Goal: Information Seeking & Learning: Learn about a topic

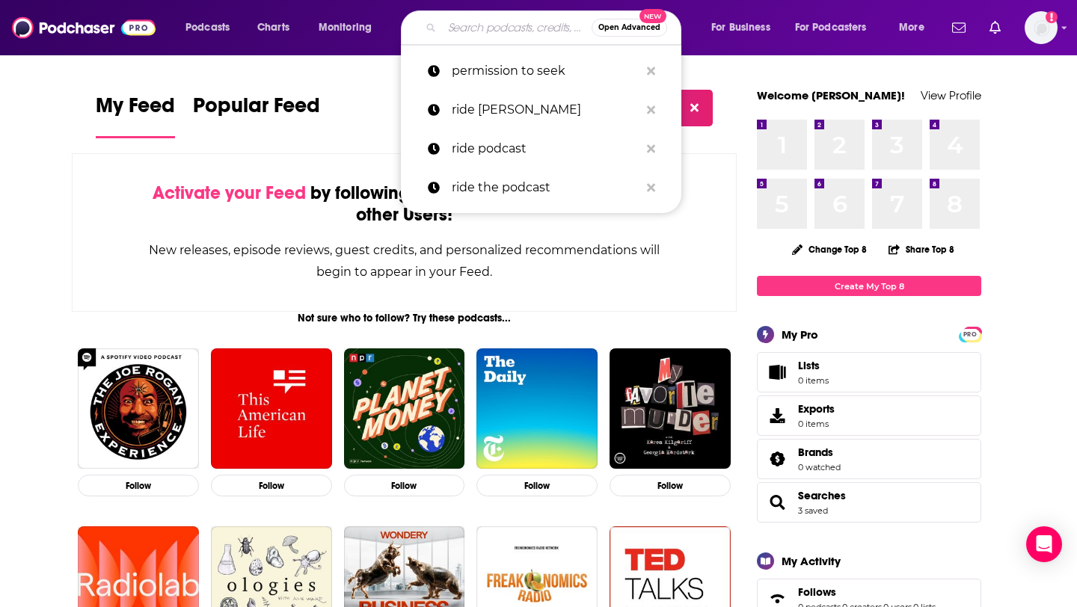
click at [471, 24] on input "Search podcasts, credits, & more..." at bounding box center [517, 28] width 150 height 24
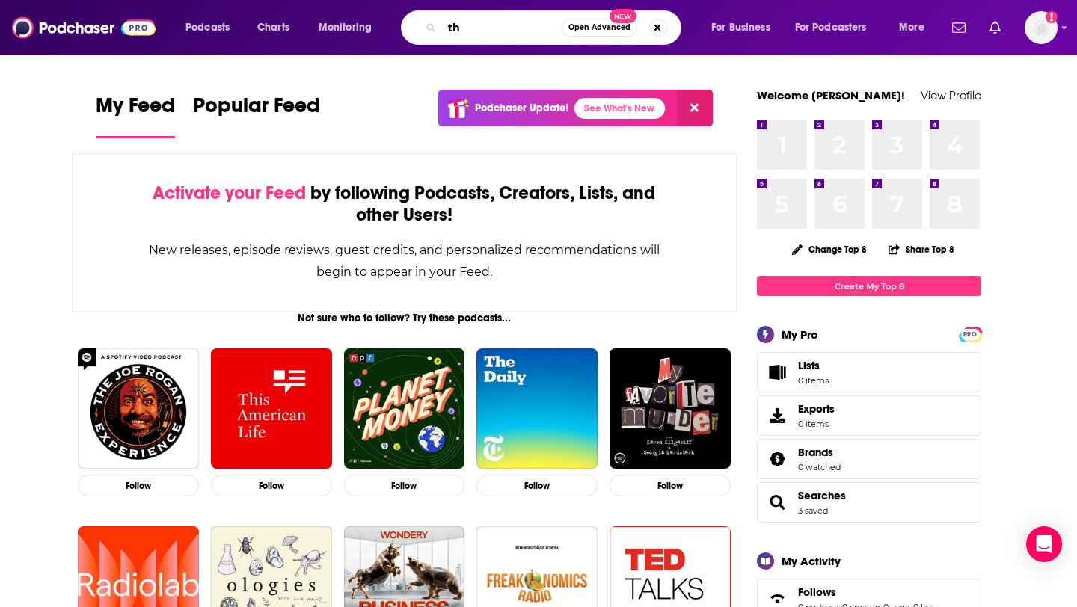
type input "t"
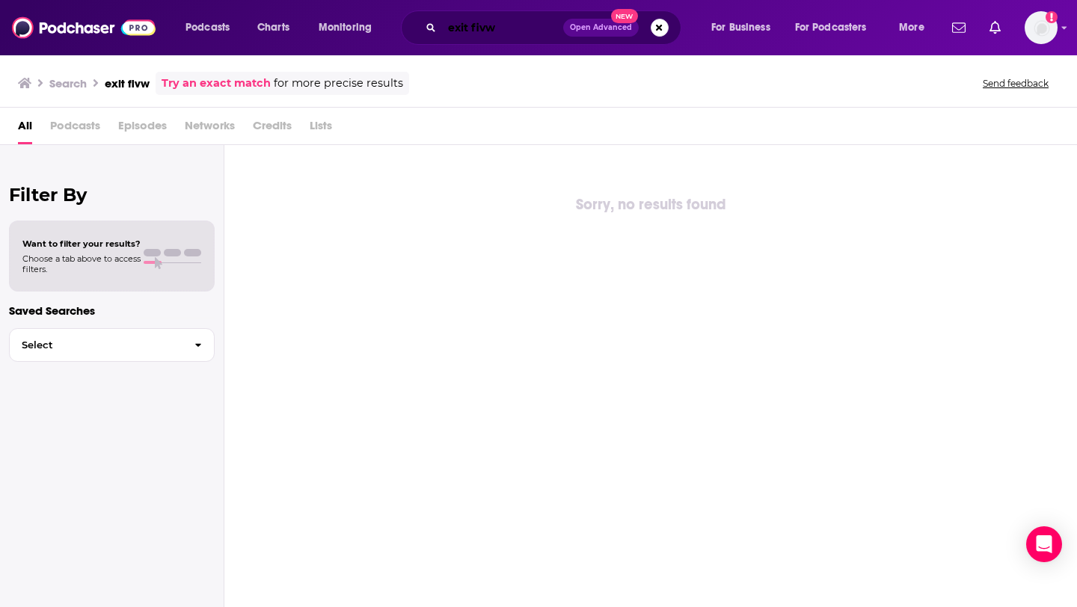
click at [471, 24] on input "exit fivw" at bounding box center [502, 28] width 121 height 24
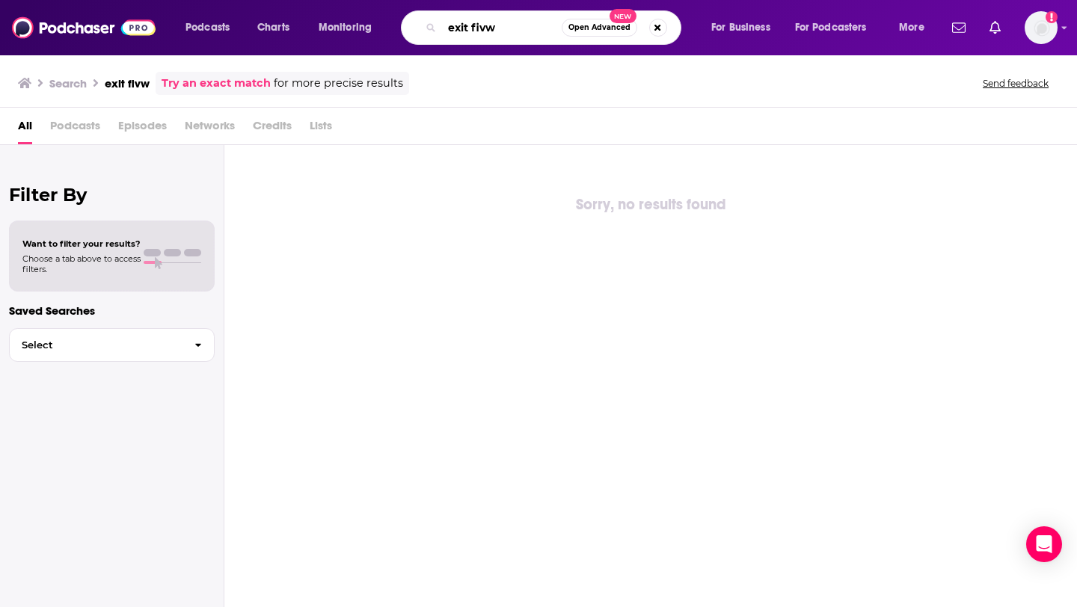
click at [491, 26] on input "exit fivw" at bounding box center [502, 28] width 120 height 24
type input "exit five"
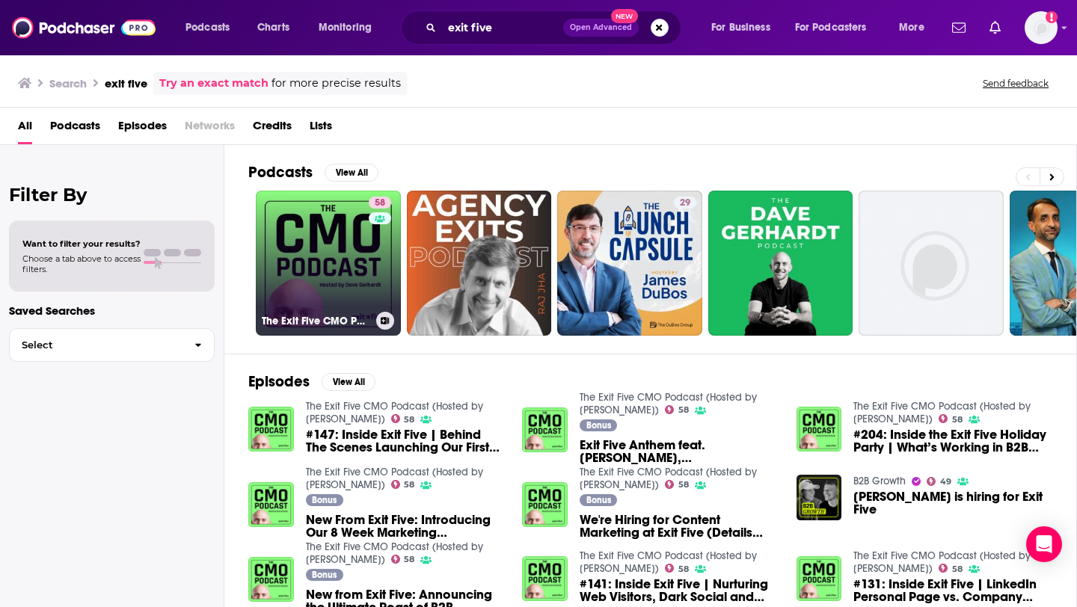
click at [331, 279] on link "58 The Exit Five CMO Podcast (Hosted by [PERSON_NAME])" at bounding box center [328, 263] width 145 height 145
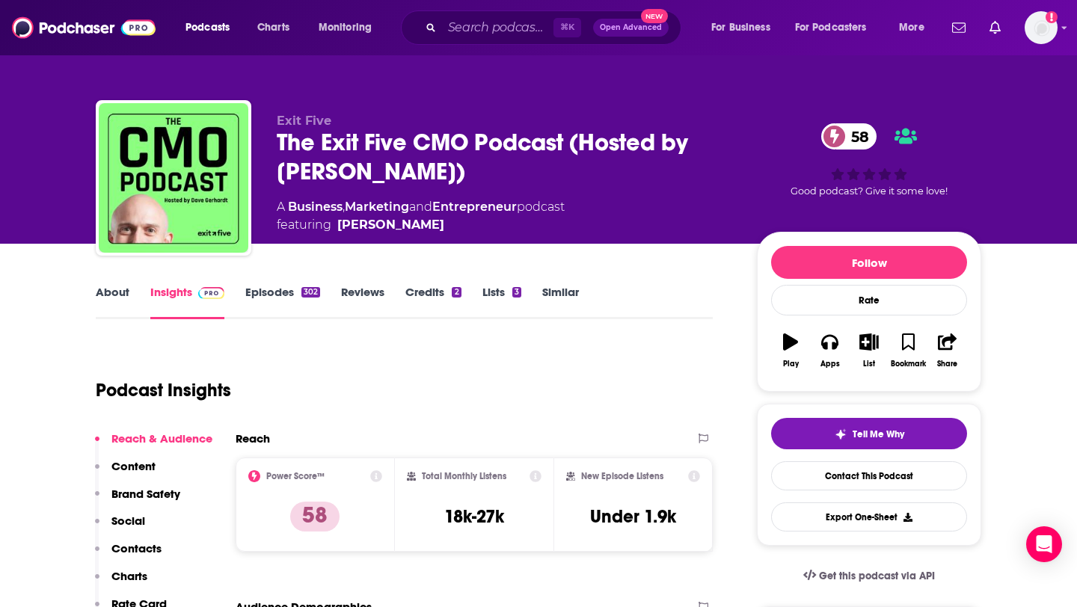
click at [373, 360] on div "Podcast Insights" at bounding box center [398, 381] width 605 height 76
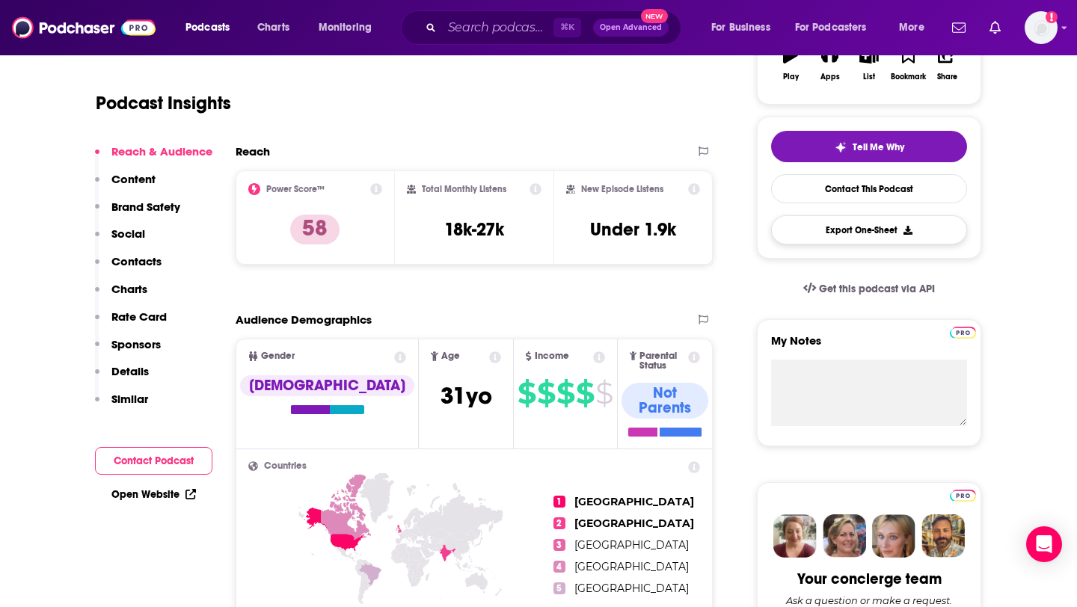
scroll to position [174, 0]
